Goal: Entertainment & Leisure: Consume media (video, audio)

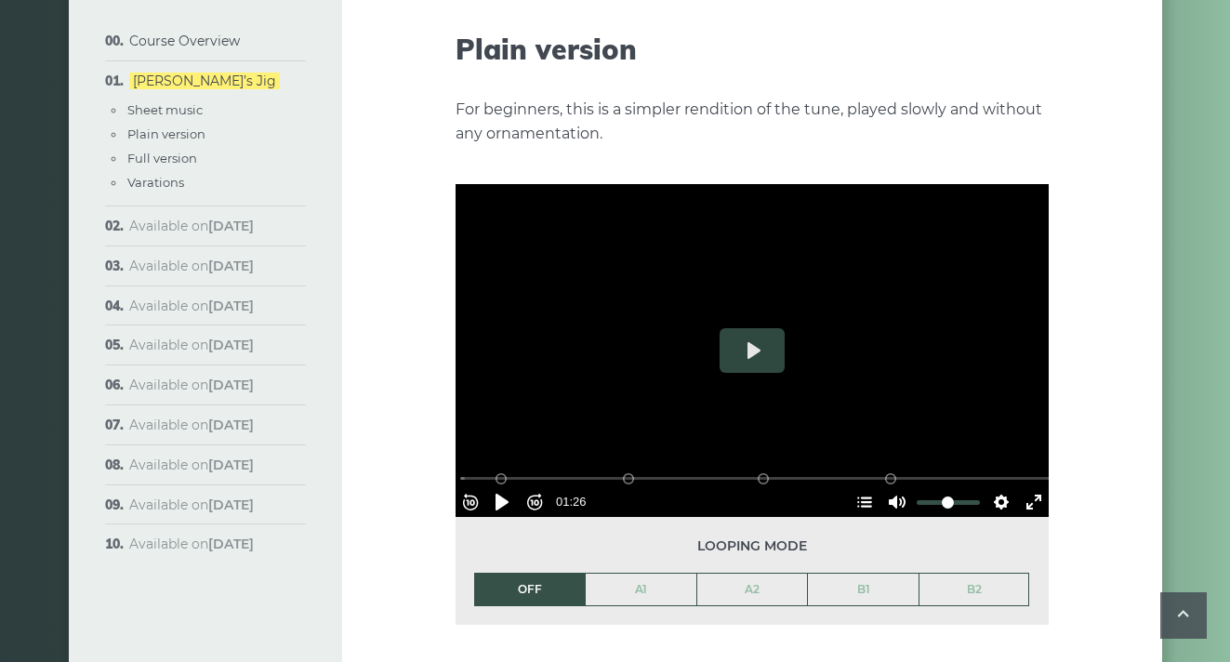
scroll to position [2082, 0]
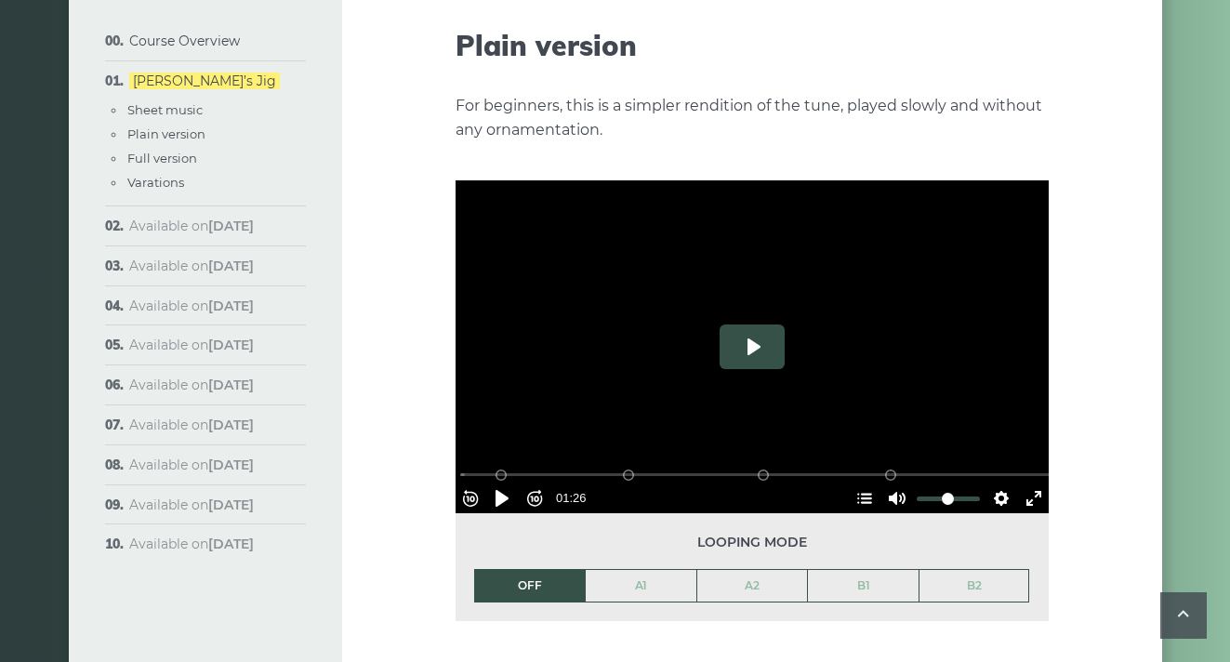
click at [741, 336] on button "Play" at bounding box center [752, 346] width 65 height 45
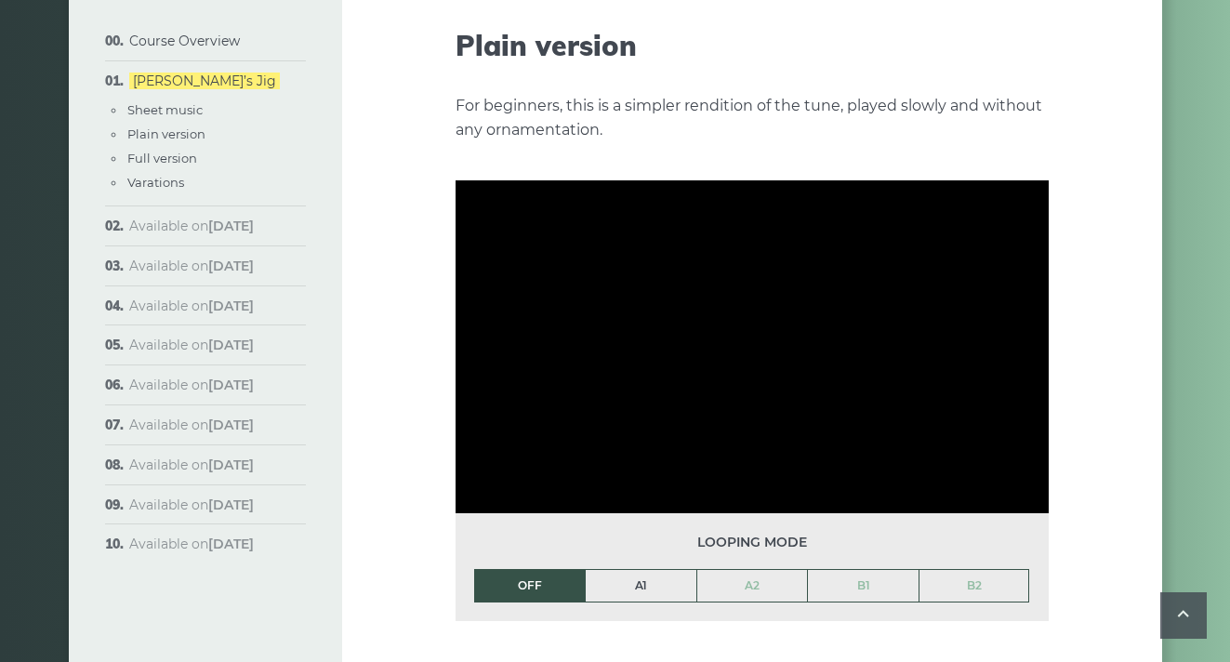
type input "***"
click at [654, 570] on link "A1" at bounding box center [641, 586] width 111 height 32
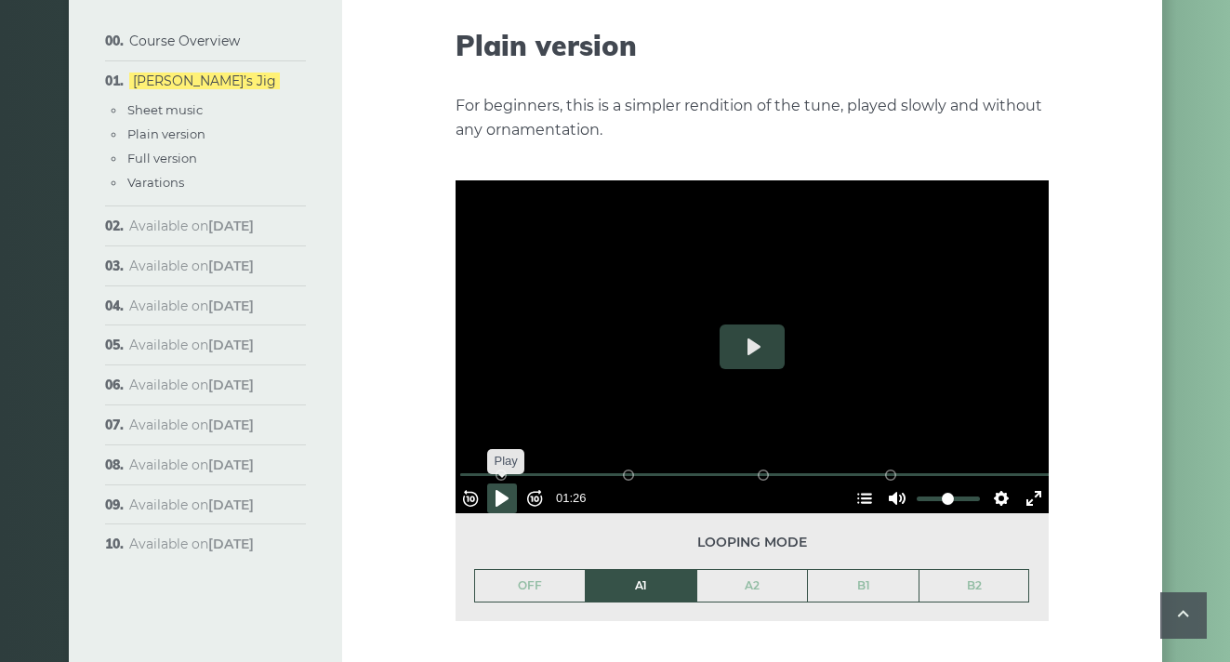
click at [513, 483] on button "Pause Play" at bounding box center [502, 498] width 30 height 30
click at [510, 483] on button "Pause Play" at bounding box center [502, 498] width 30 height 30
click at [749, 330] on button "Play" at bounding box center [752, 346] width 65 height 45
click at [762, 324] on button "Play" at bounding box center [752, 346] width 65 height 45
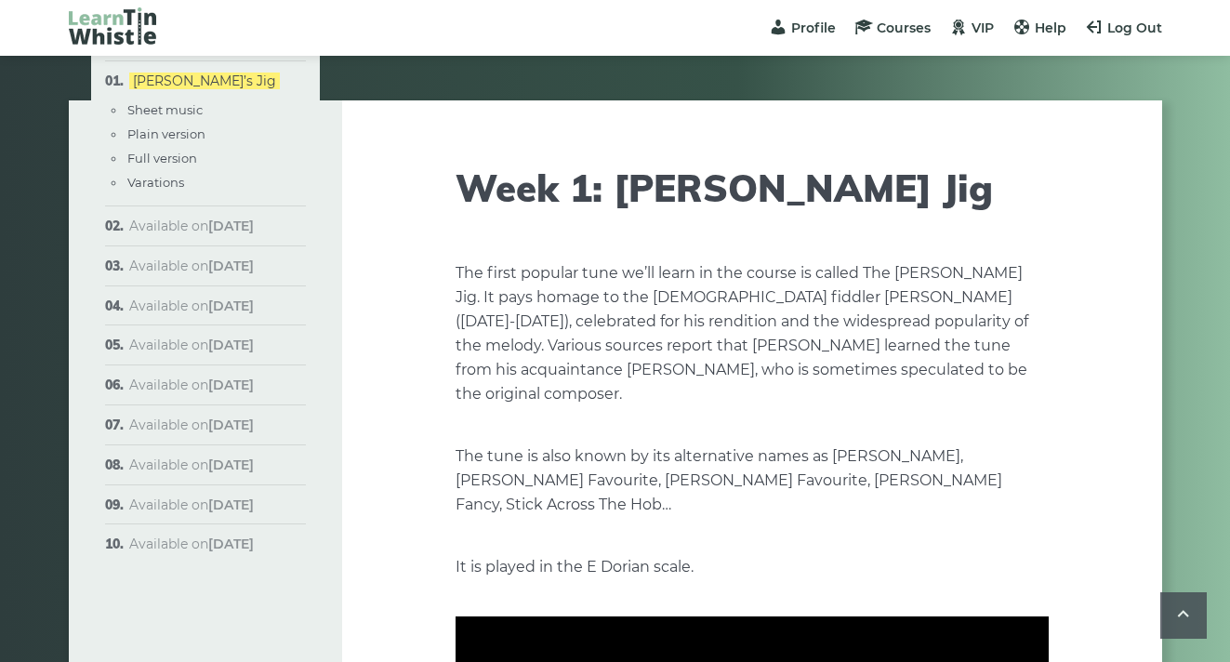
scroll to position [2116, 0]
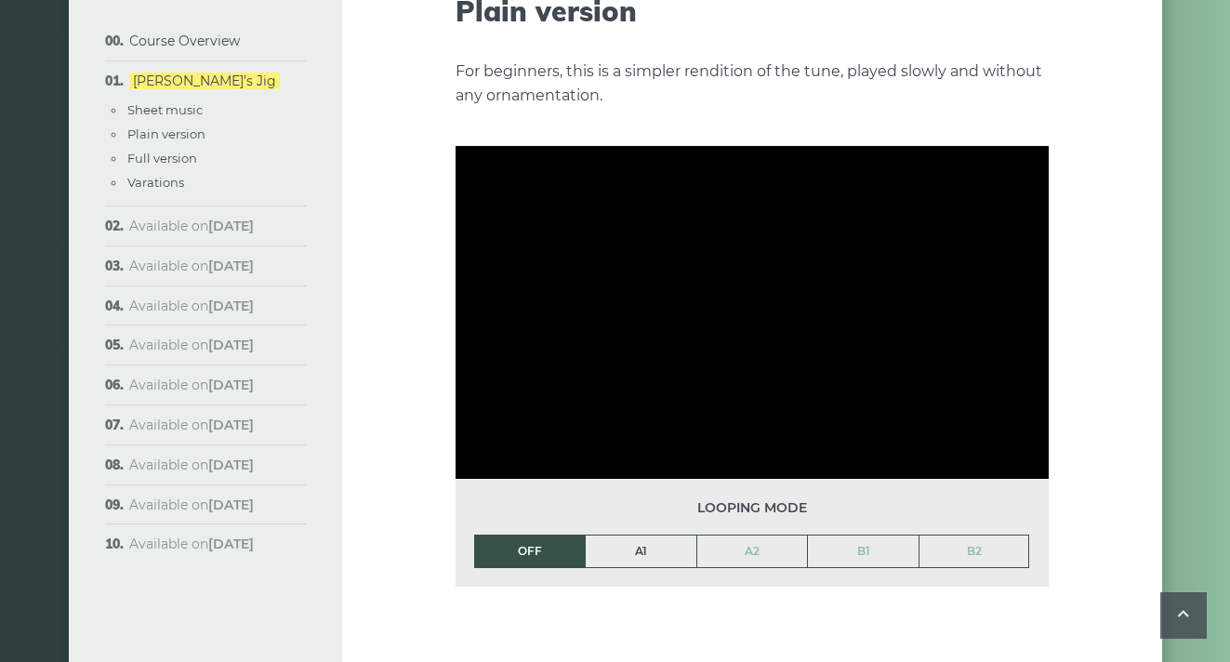
click at [654, 536] on link "A1" at bounding box center [641, 552] width 111 height 32
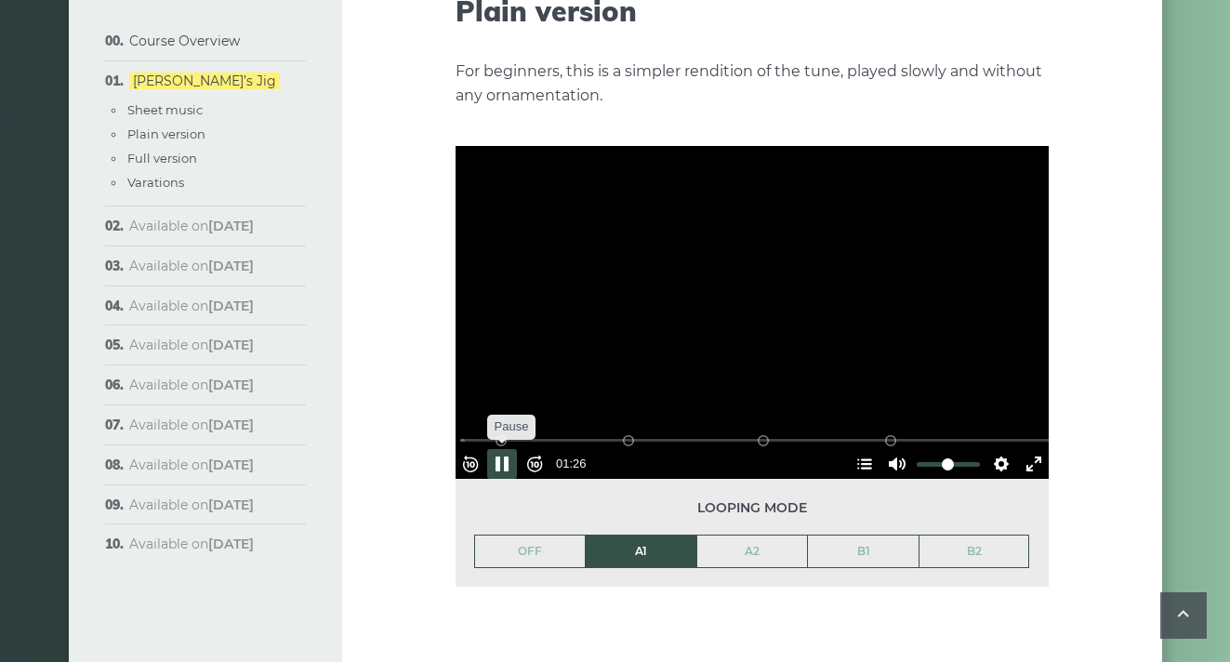
click at [514, 449] on button "Pause Play" at bounding box center [502, 464] width 30 height 30
click at [854, 449] on button "Hide Chapters Show Chapters" at bounding box center [865, 464] width 30 height 30
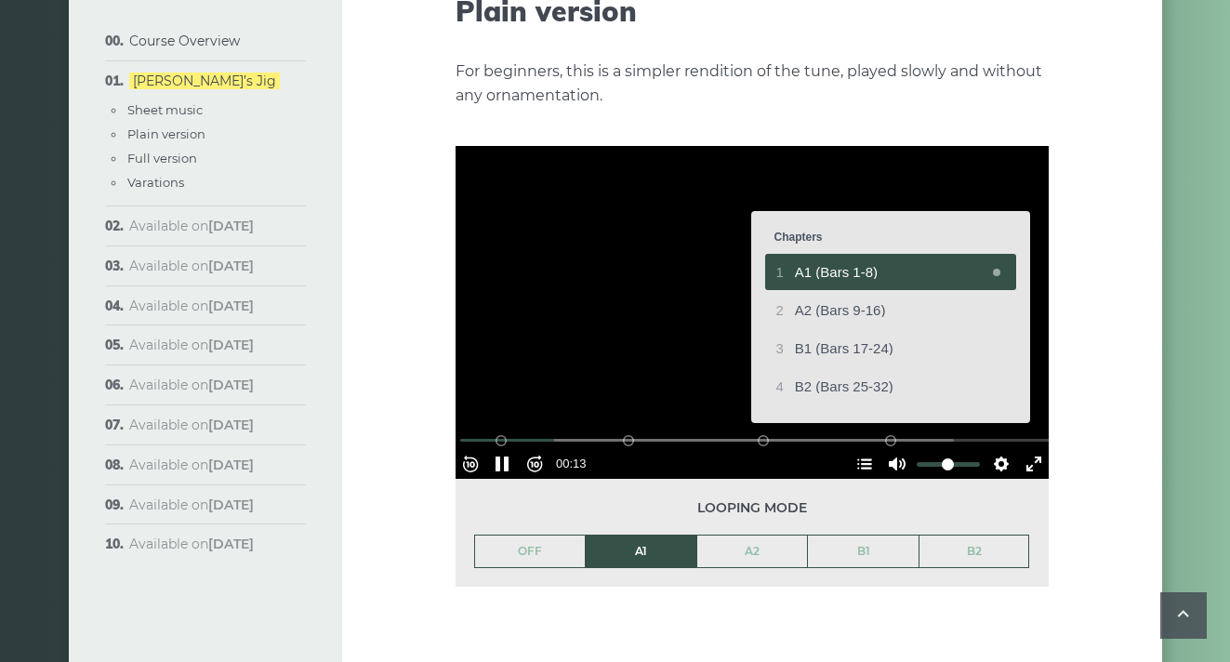
click at [994, 444] on div at bounding box center [752, 313] width 593 height 334
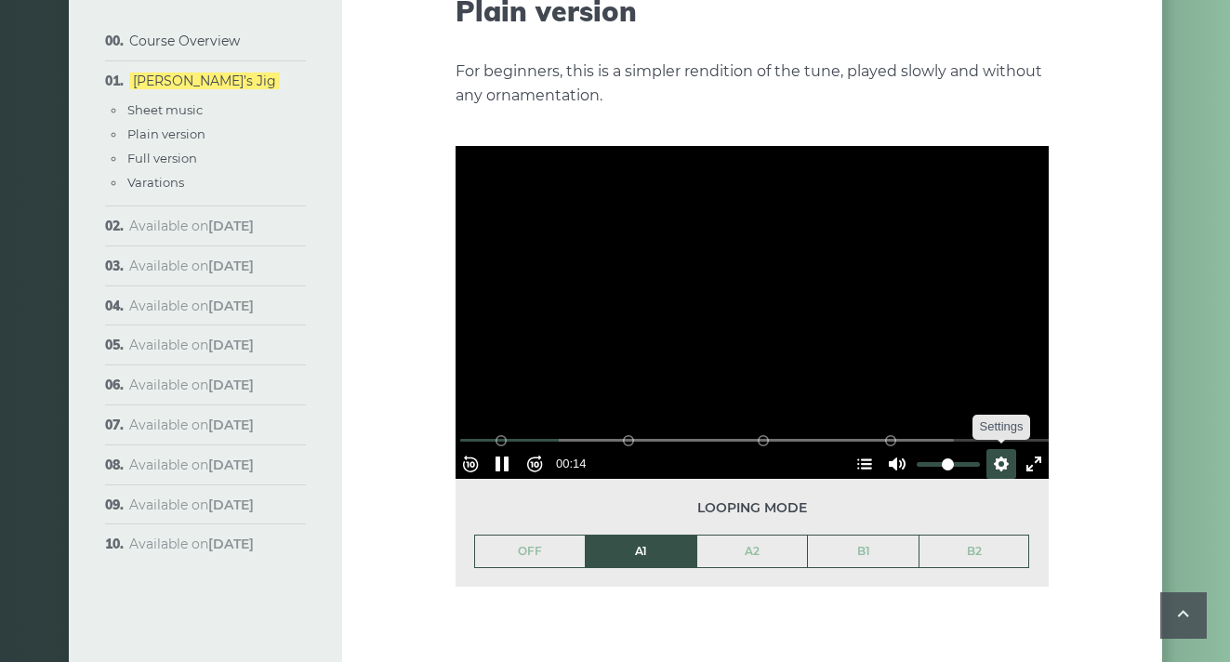
click at [994, 449] on button "Settings" at bounding box center [1002, 464] width 30 height 30
click at [961, 409] on span "Speed Normal" at bounding box center [940, 419] width 92 height 20
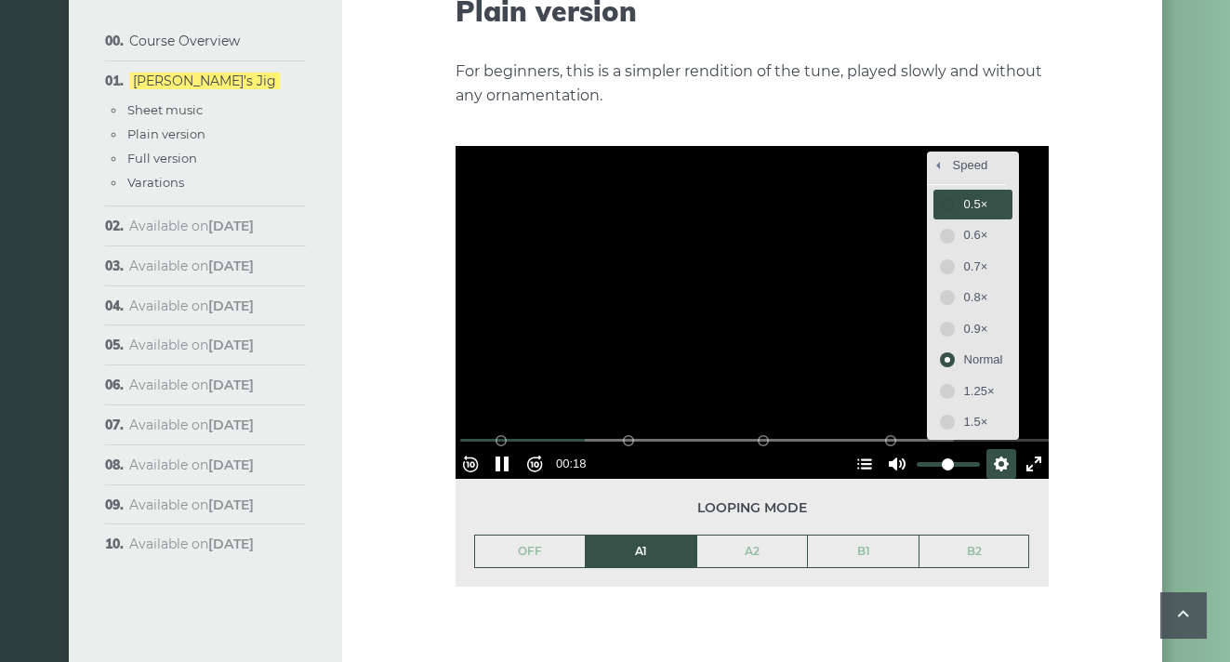
click at [973, 194] on span "0.5×" at bounding box center [983, 204] width 39 height 20
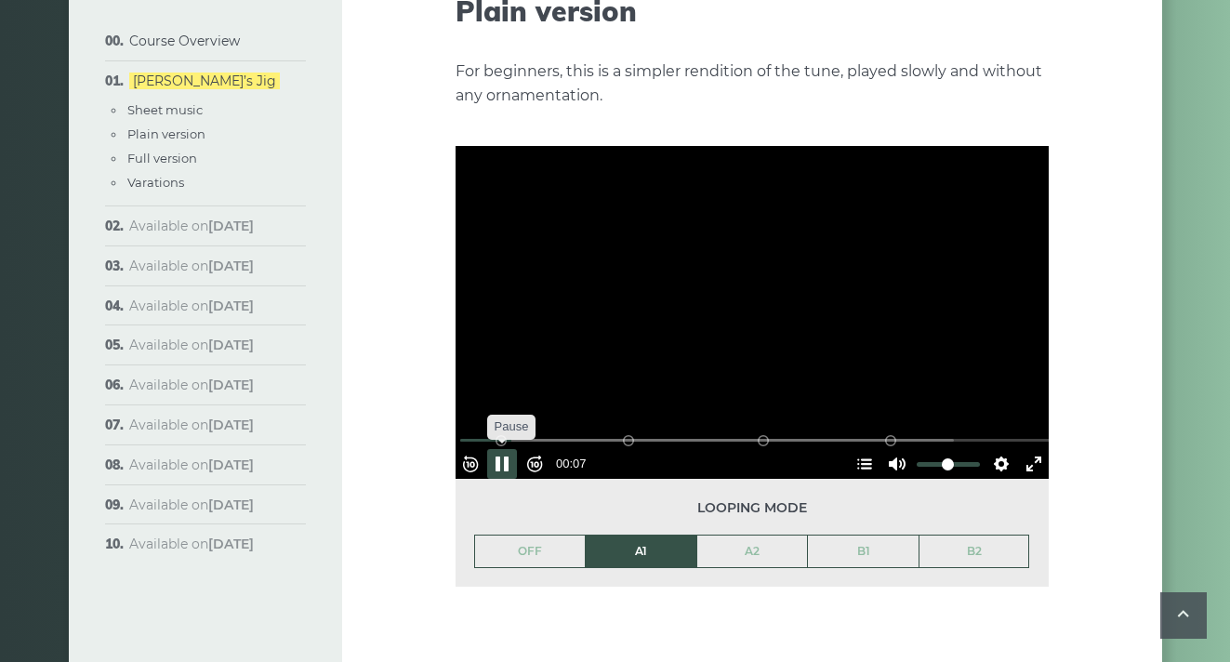
click at [511, 449] on button "Pause Play" at bounding box center [502, 464] width 30 height 30
type input "****"
